Goal: Information Seeking & Learning: Learn about a topic

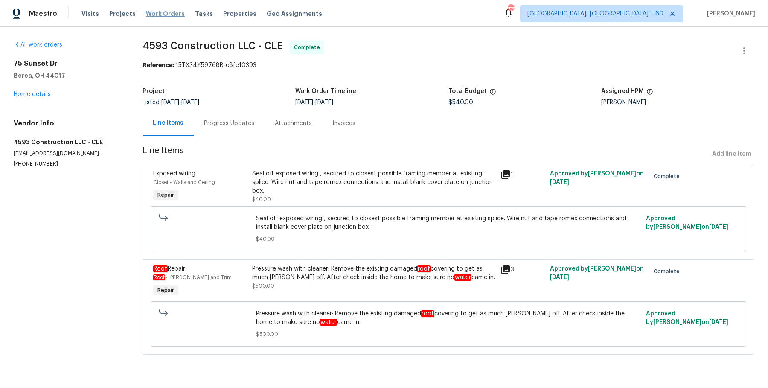
click at [171, 14] on span "Work Orders" at bounding box center [165, 13] width 39 height 9
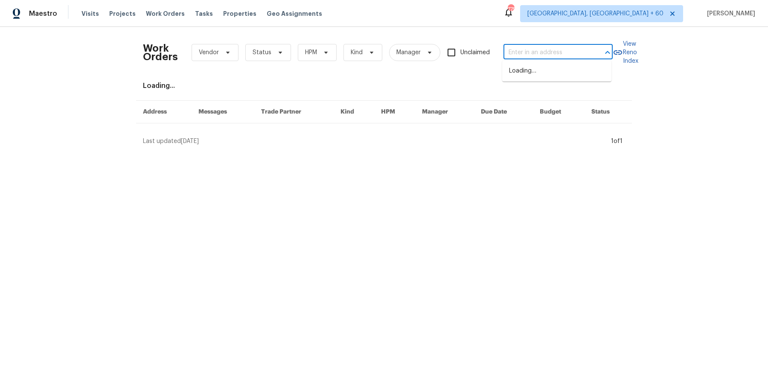
click at [563, 49] on input "text" at bounding box center [545, 52] width 85 height 13
paste input "30 Craines Vw Covington, GA 30014"
type input "30 Craines Vw Covington, GA 30014"
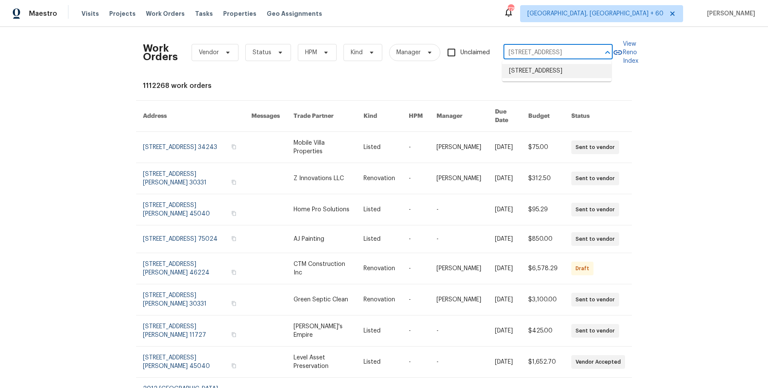
click at [558, 68] on li "30 Craines Vw, Covington, GA 30014" at bounding box center [556, 71] width 109 height 14
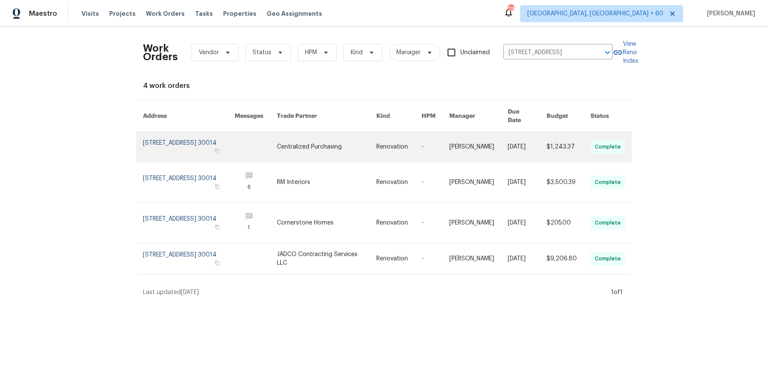
click at [405, 136] on link at bounding box center [398, 147] width 45 height 30
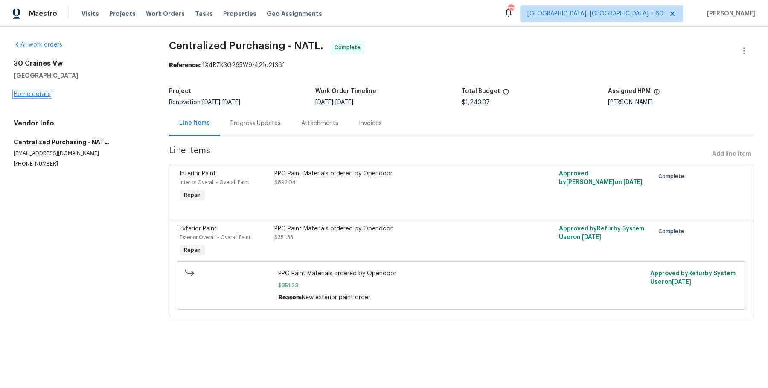
click at [38, 94] on link "Home details" at bounding box center [32, 94] width 37 height 6
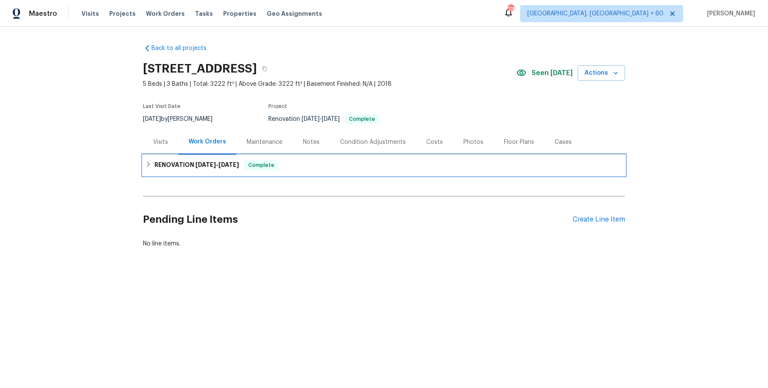
click at [303, 172] on div "RENOVATION 7/28/25 - 8/18/25 Complete" at bounding box center [384, 165] width 482 height 20
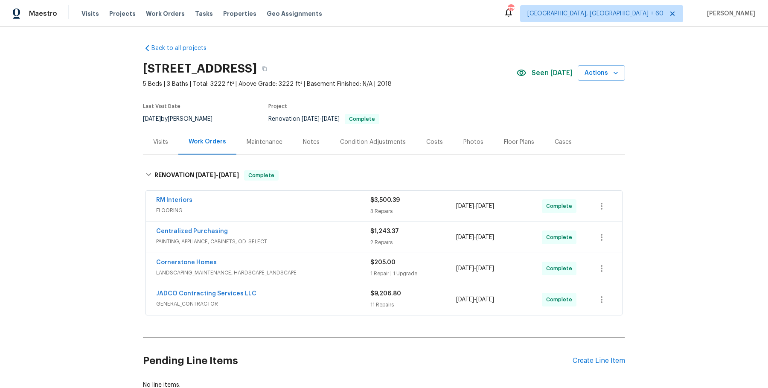
click at [301, 213] on span "FLOORING" at bounding box center [263, 210] width 214 height 9
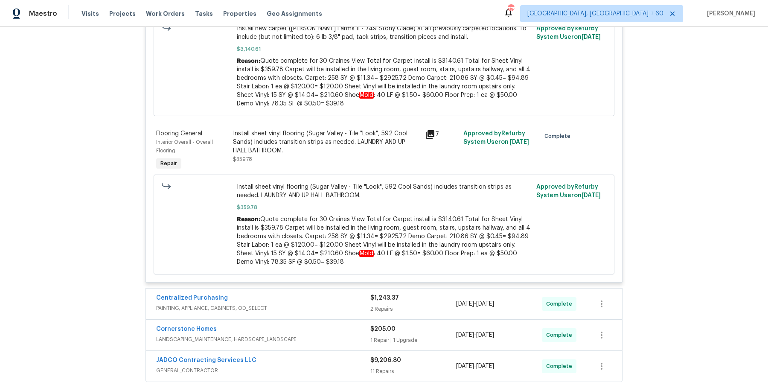
scroll to position [495, 0]
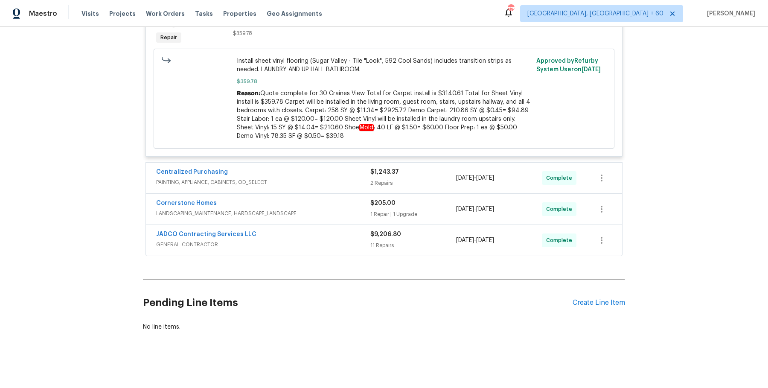
click at [312, 189] on div "Centralized Purchasing PAINTING, APPLIANCE, CABINETS, OD_SELECT $1,243.37 2 Rep…" at bounding box center [384, 177] width 476 height 31
click at [315, 179] on span "PAINTING, APPLIANCE, CABINETS, OD_SELECT" at bounding box center [263, 182] width 214 height 9
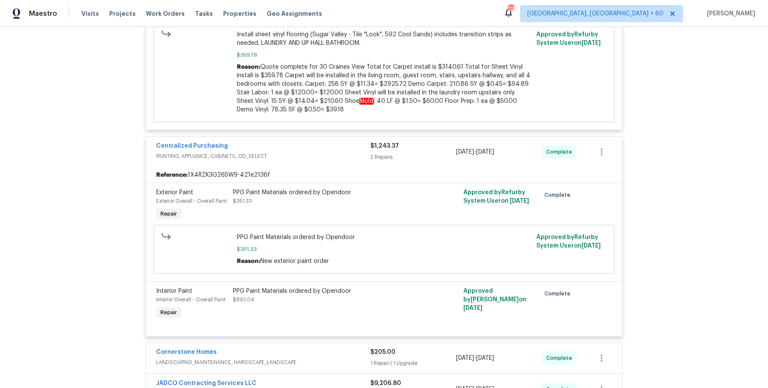
scroll to position [670, 0]
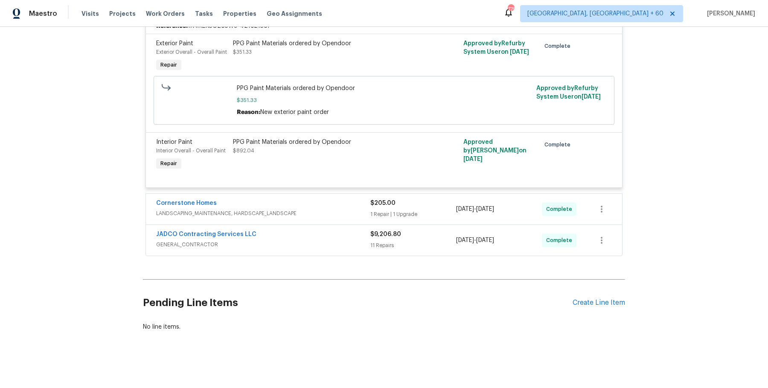
click at [313, 219] on div "Cornerstone Homes LANDSCAPING_MAINTENANCE, HARDSCAPE_LANDSCAPE $205.00 1 Repair…" at bounding box center [384, 209] width 476 height 31
click at [320, 214] on span "LANDSCAPING_MAINTENANCE, HARDSCAPE_LANDSCAPE" at bounding box center [263, 213] width 214 height 9
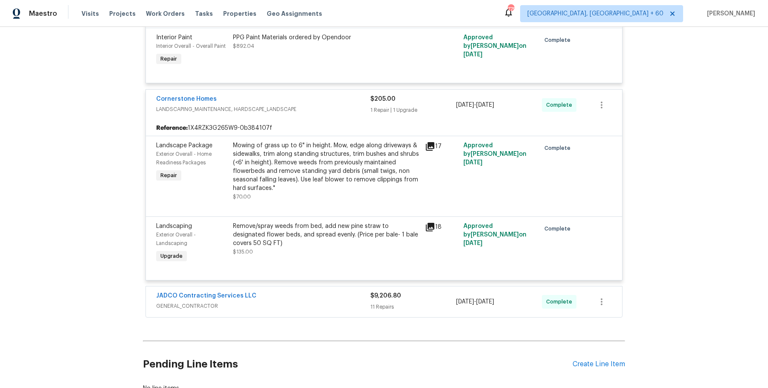
scroll to position [781, 0]
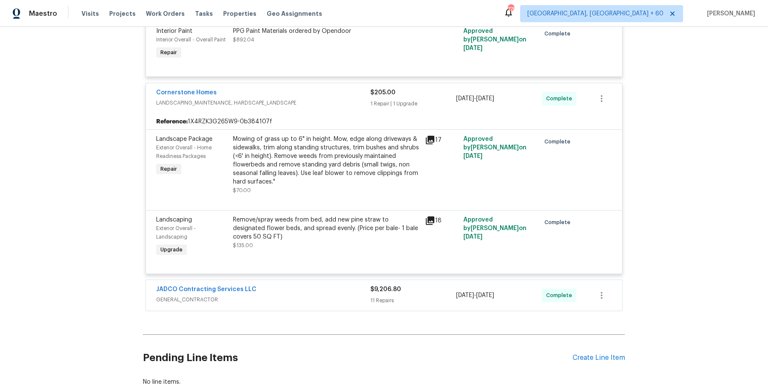
click at [304, 286] on div "JADCO Contracting Services LLC" at bounding box center [263, 290] width 214 height 10
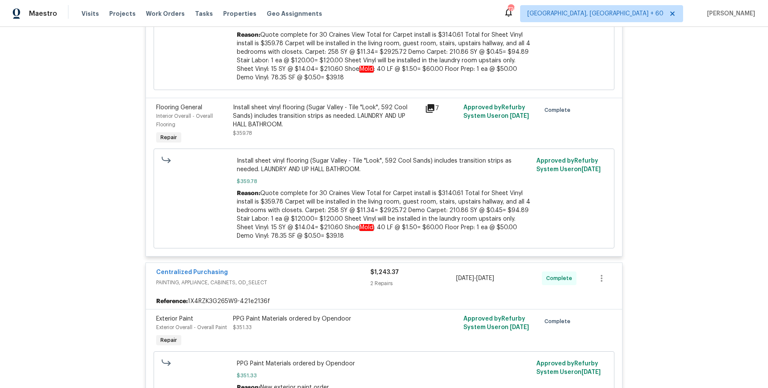
scroll to position [0, 0]
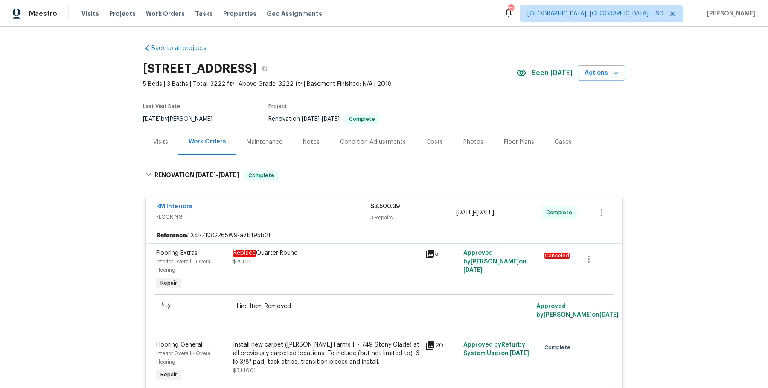
click at [365, 60] on div "[STREET_ADDRESS]" at bounding box center [329, 69] width 373 height 22
click at [267, 69] on icon "button" at bounding box center [264, 69] width 4 height 5
click at [272, 64] on button "button" at bounding box center [264, 68] width 15 height 15
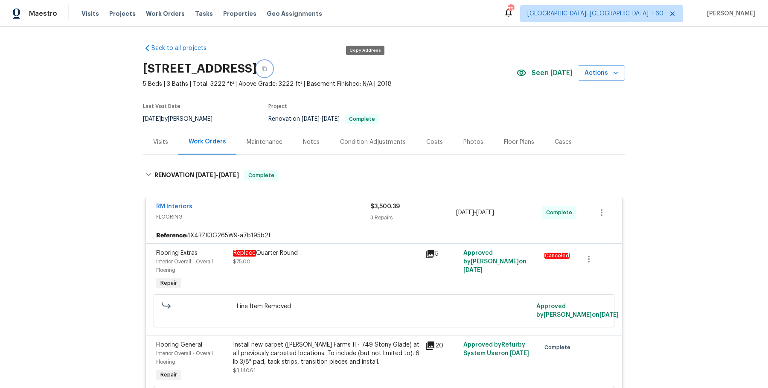
click at [267, 70] on icon "button" at bounding box center [264, 68] width 5 height 5
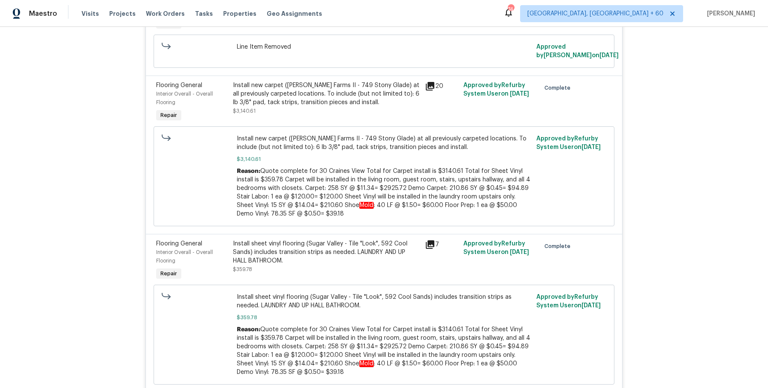
scroll to position [286, 0]
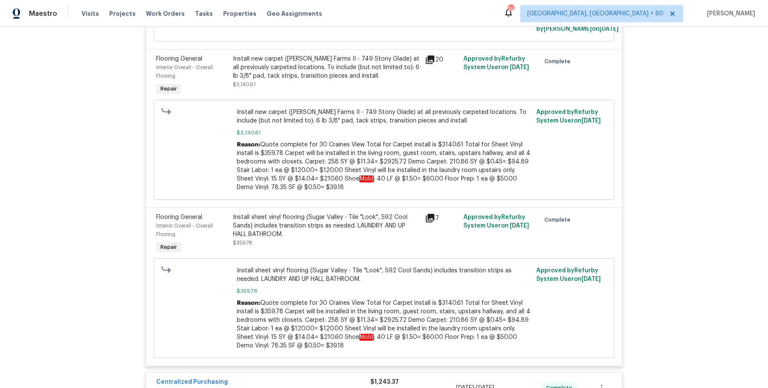
click at [338, 235] on div "Install sheet vinyl flooring (Sugar Valley - Tile "Look", 592 Cool Sands) inclu…" at bounding box center [326, 226] width 187 height 26
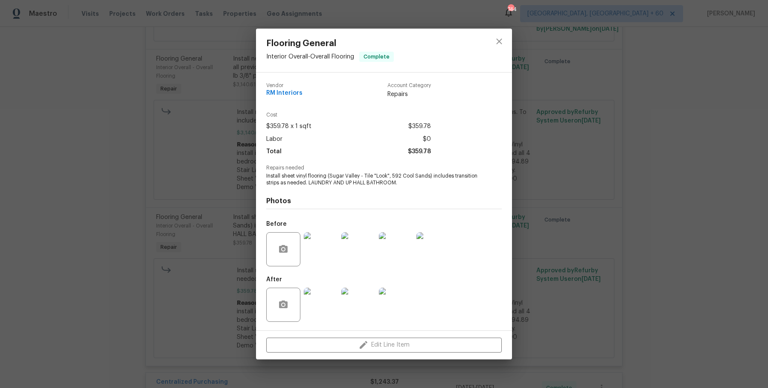
click at [247, 182] on div "Flooring General Interior Overall - Overall Flooring Complete Vendor RM Interio…" at bounding box center [384, 194] width 768 height 388
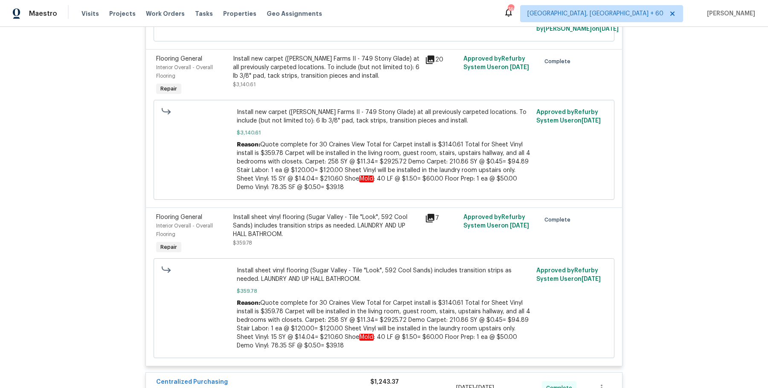
click at [295, 228] on div "Install sheet vinyl flooring (Sugar Valley - Tile "Look", 592 Cool Sands) inclu…" at bounding box center [326, 226] width 187 height 26
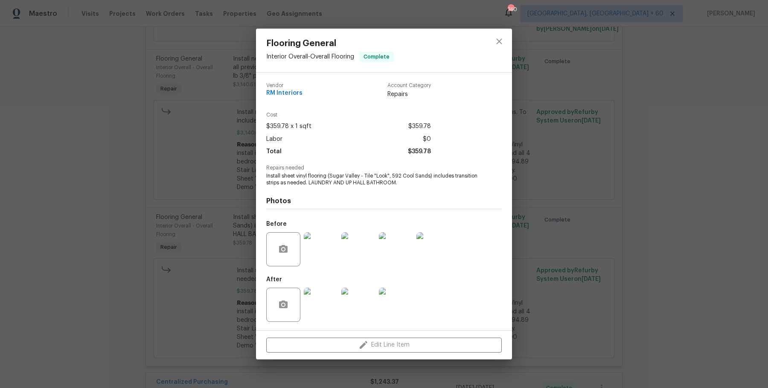
click at [560, 249] on div "Flooring General Interior Overall - Overall Flooring Complete Vendor RM Interio…" at bounding box center [384, 194] width 768 height 388
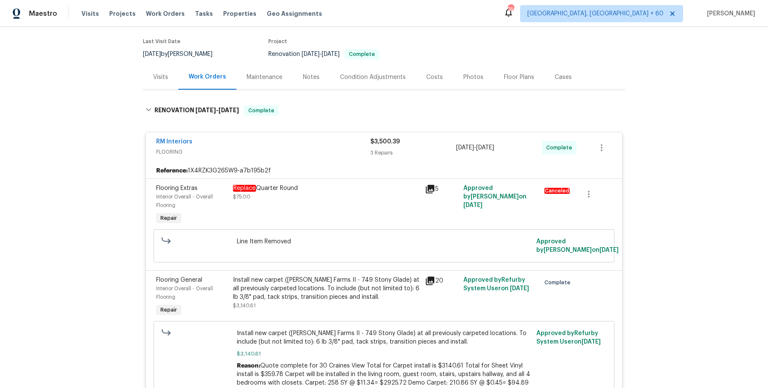
scroll to position [0, 0]
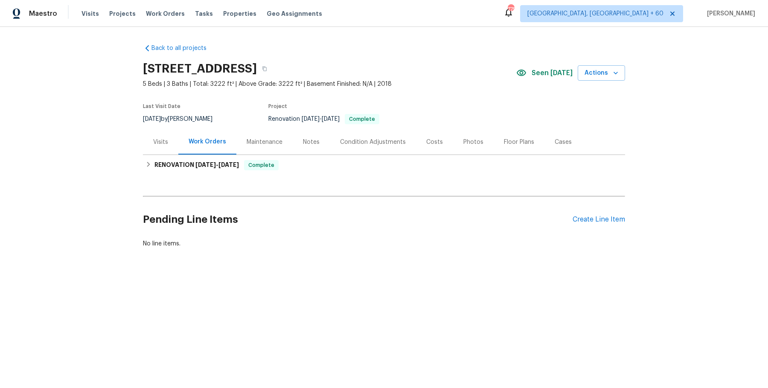
click at [160, 147] on div "Visits" at bounding box center [160, 141] width 35 height 25
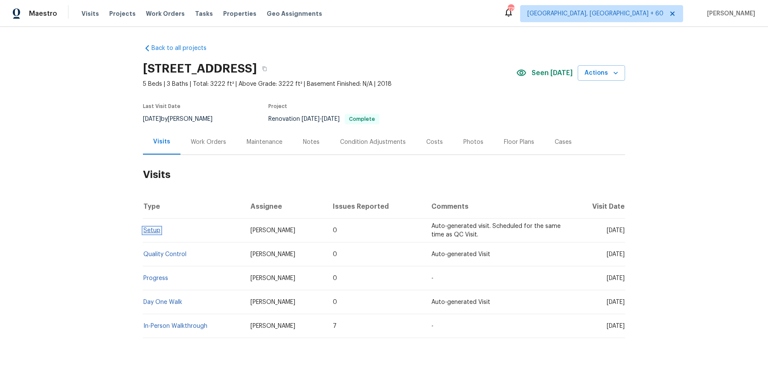
click at [157, 229] on link "Setup" at bounding box center [151, 230] width 17 height 6
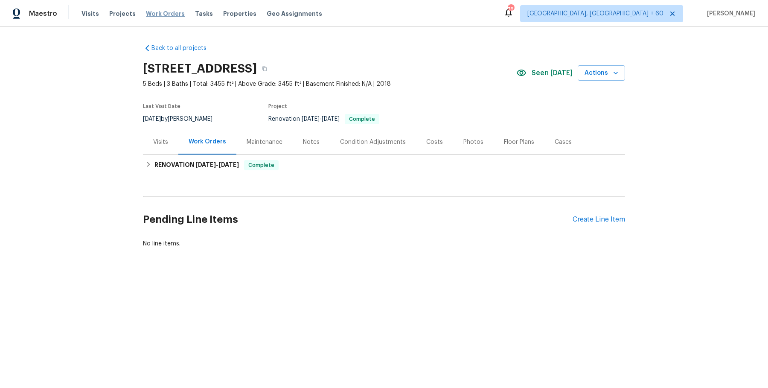
click at [171, 9] on span "Work Orders" at bounding box center [165, 13] width 39 height 9
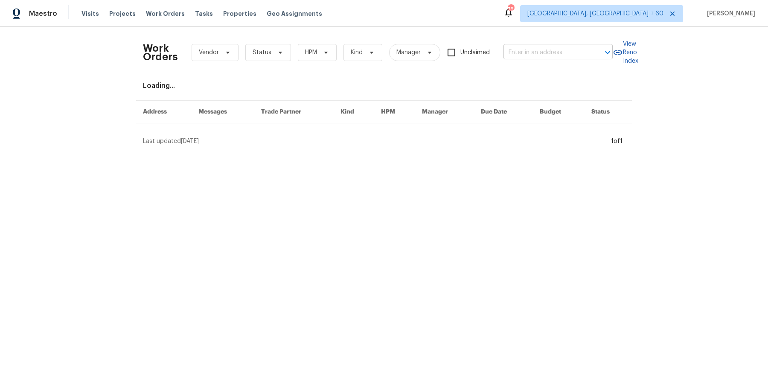
click at [538, 47] on input "text" at bounding box center [545, 52] width 85 height 13
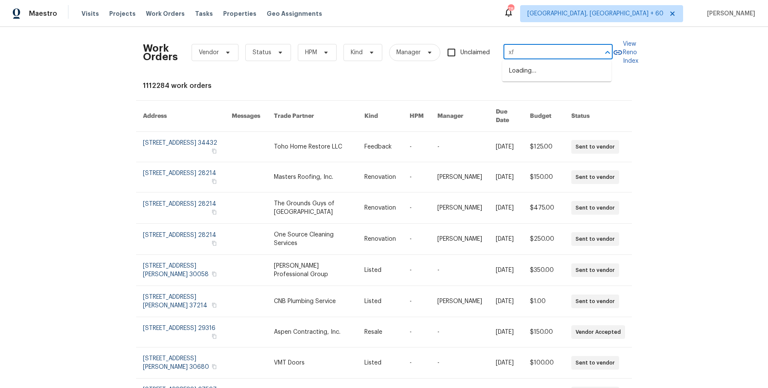
type input "x"
paste input "[STREET_ADDRESS]"
type input "[STREET_ADDRESS]"
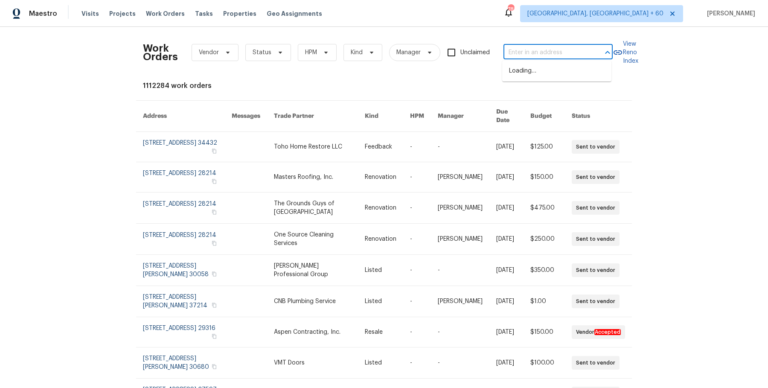
click at [537, 57] on input "text" at bounding box center [545, 52] width 85 height 13
paste input "[STREET_ADDRESS]"
drag, startPoint x: 534, startPoint y: 52, endPoint x: 620, endPoint y: 52, distance: 85.3
click at [620, 52] on div "Work Orders Vendor Status HPM Kind Manager Unclaimed [STREET_ADDRESS] ​ View Re…" at bounding box center [384, 53] width 482 height 38
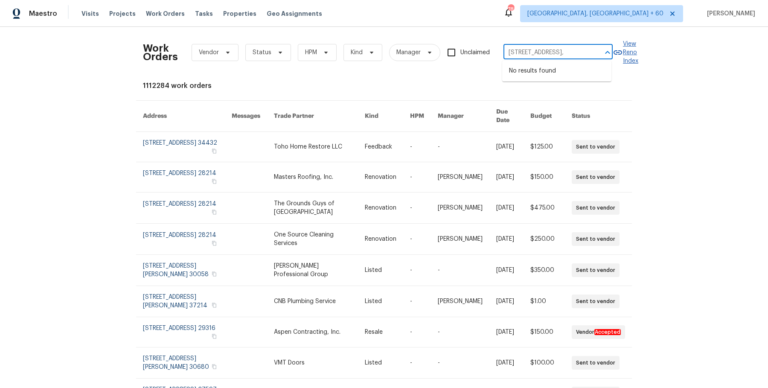
scroll to position [0, 0]
type input "[STREET_ADDRESS]"
click at [543, 76] on li "[STREET_ADDRESS]" at bounding box center [556, 71] width 109 height 14
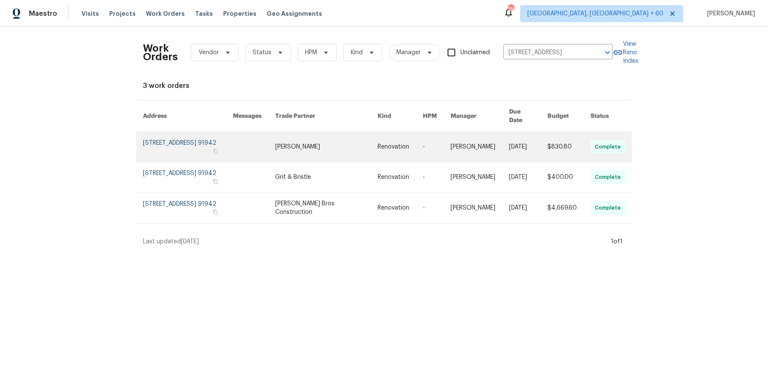
click at [440, 134] on link at bounding box center [437, 147] width 28 height 30
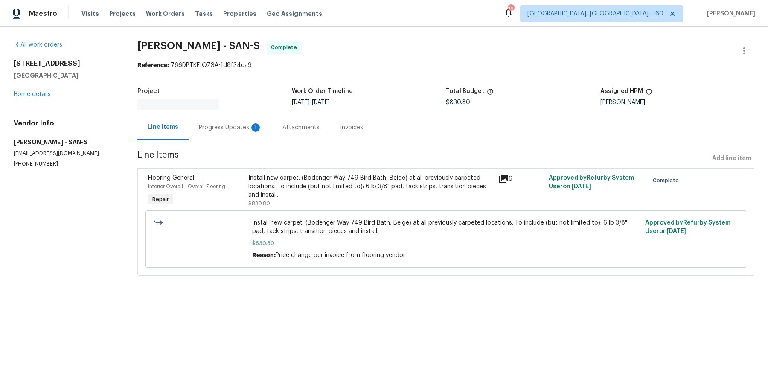
click at [37, 98] on div "All work orders [STREET_ADDRESS] Home details Vendor Info [PERSON_NAME] - SAN-S…" at bounding box center [65, 104] width 103 height 127
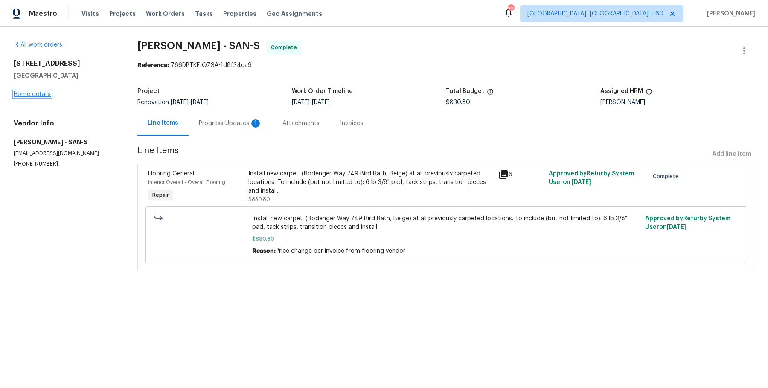
click at [37, 93] on link "Home details" at bounding box center [32, 94] width 37 height 6
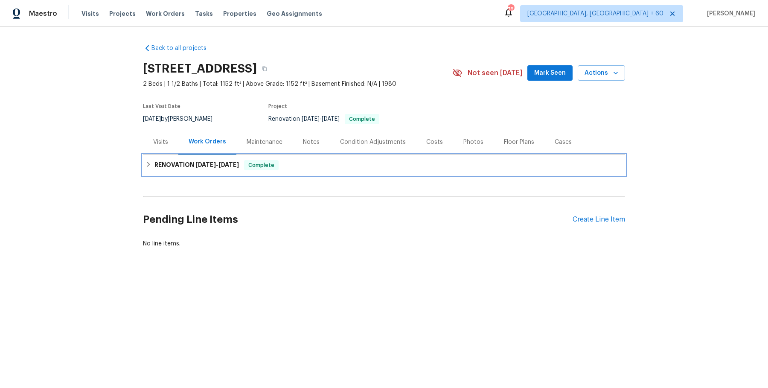
click at [158, 155] on div "RENOVATION [DATE] - [DATE] Complete" at bounding box center [384, 165] width 482 height 20
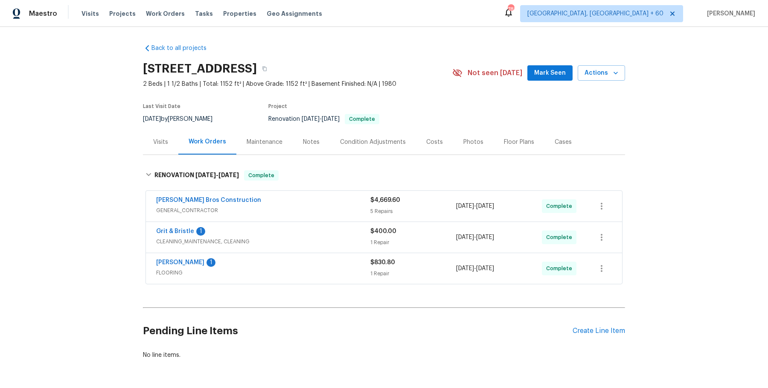
click at [159, 150] on div "Visits" at bounding box center [160, 141] width 35 height 25
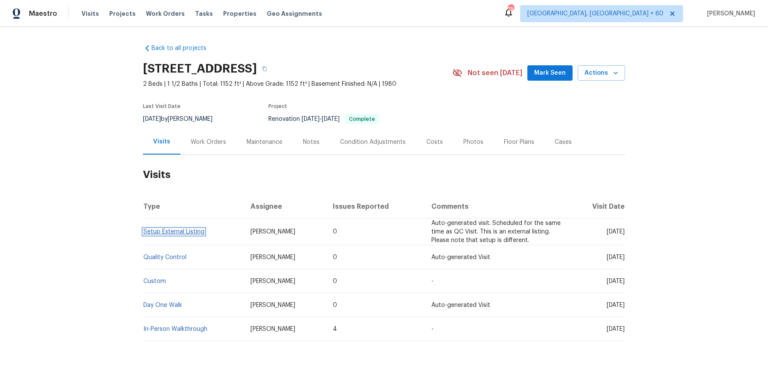
click at [165, 231] on link "Setup External Listing" at bounding box center [173, 232] width 61 height 6
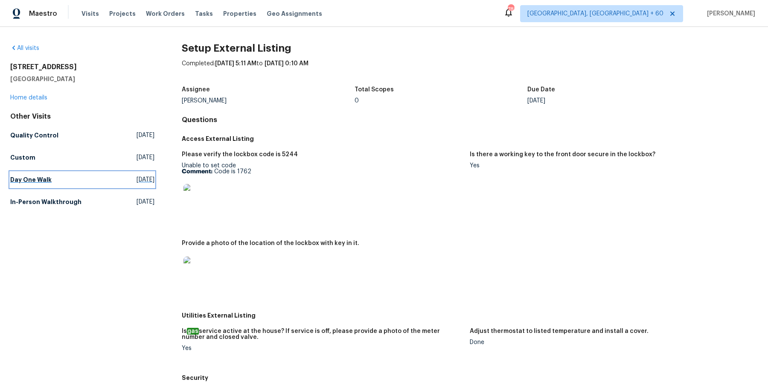
click at [32, 175] on h5 "Day One Walk" at bounding box center [30, 179] width 41 height 9
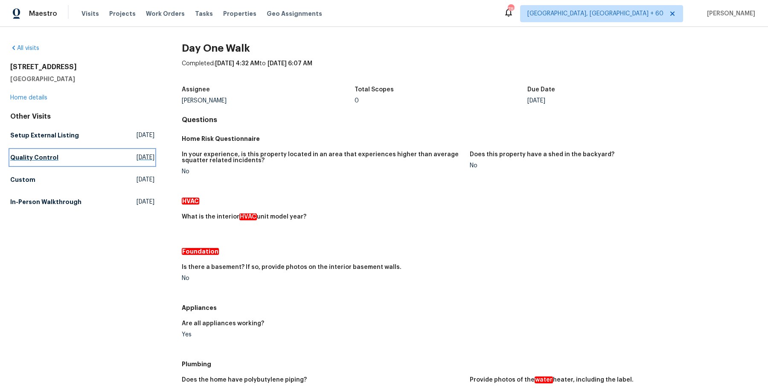
click at [53, 157] on h5 "Quality Control" at bounding box center [34, 157] width 48 height 9
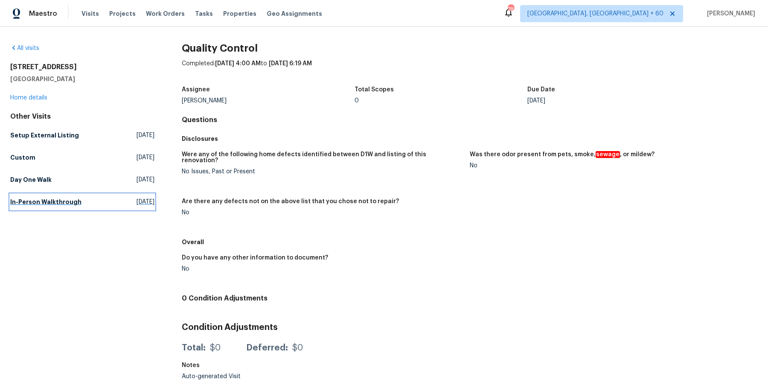
click at [47, 198] on h5 "In-Person Walkthrough" at bounding box center [45, 201] width 71 height 9
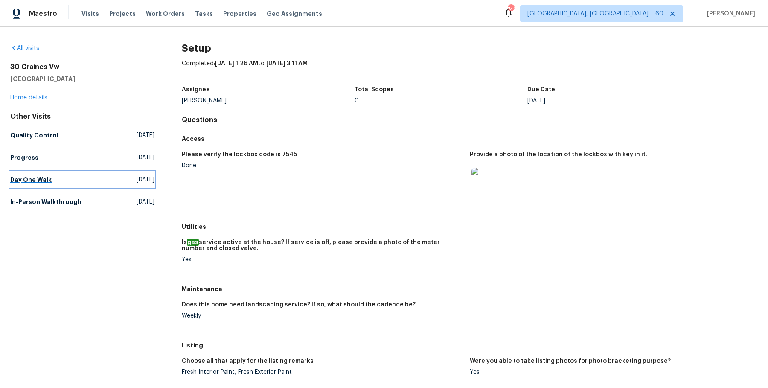
click at [29, 183] on h5 "Day One Walk" at bounding box center [30, 179] width 41 height 9
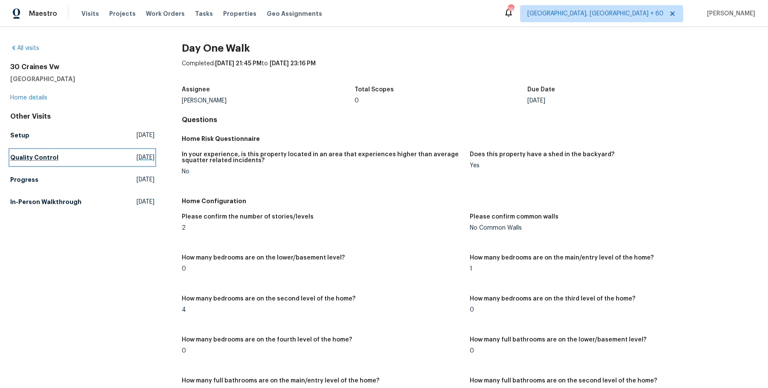
click at [32, 164] on link "Quality Control Wed, Aug 13 2025" at bounding box center [82, 157] width 144 height 15
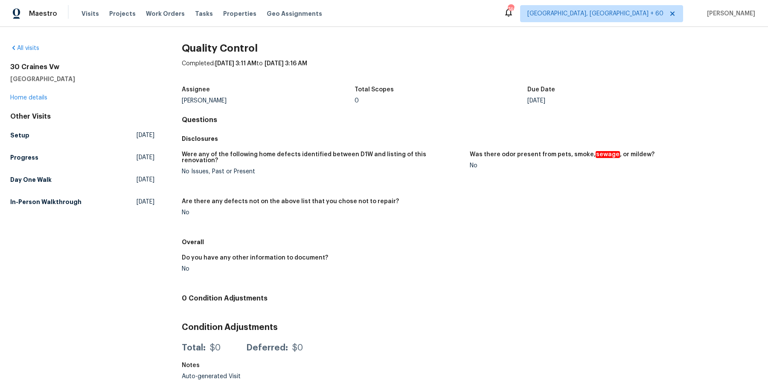
click at [82, 214] on div "All visits 30 Craines Vw Covington, GA 30014 Home details Other Visits Setup We…" at bounding box center [82, 214] width 144 height 340
click at [68, 204] on h5 "In-Person Walkthrough" at bounding box center [45, 201] width 71 height 9
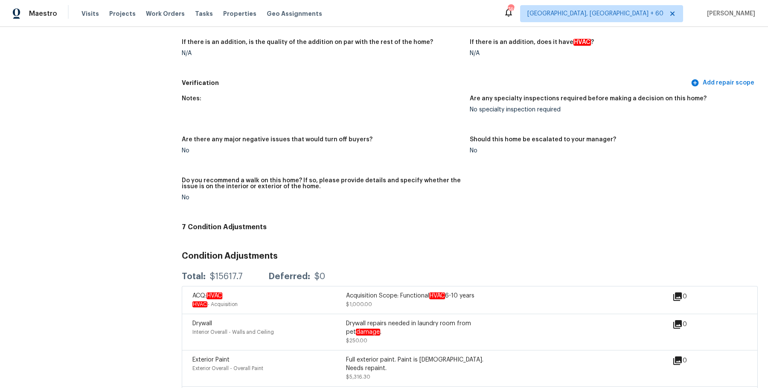
scroll to position [1744, 0]
